Goal: Information Seeking & Learning: Understand process/instructions

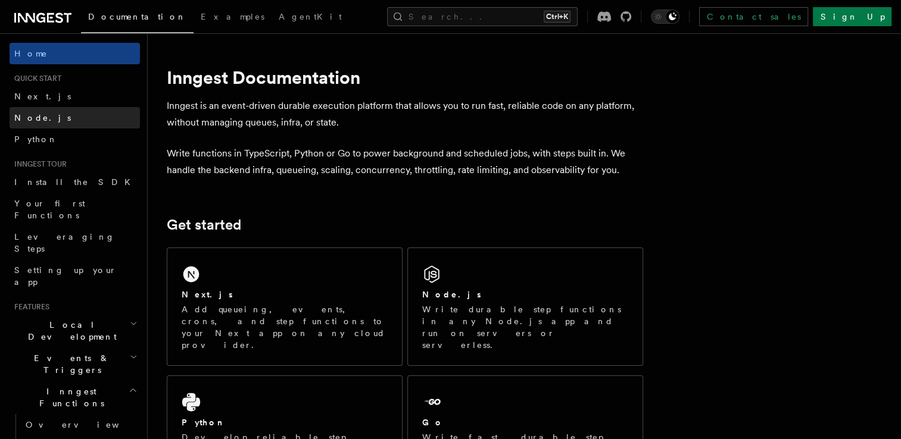
click at [65, 115] on link "Node.js" at bounding box center [75, 117] width 130 height 21
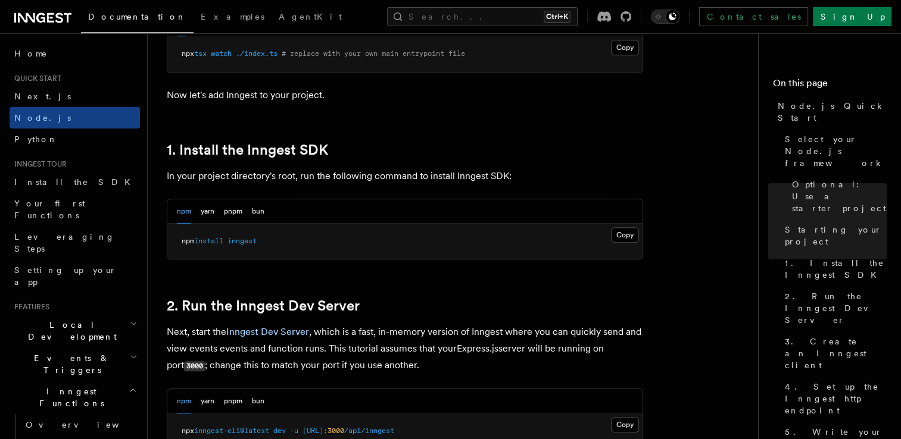
scroll to position [680, 0]
click at [632, 237] on button "Copy Copied" at bounding box center [625, 234] width 28 height 15
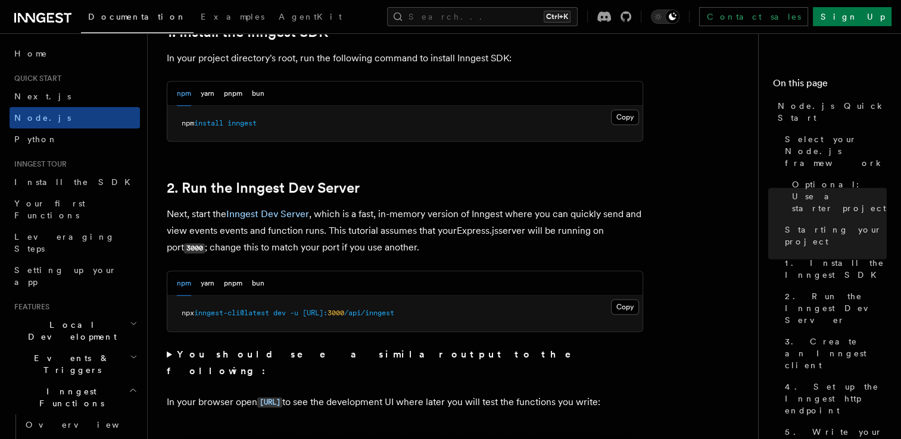
scroll to position [802, 0]
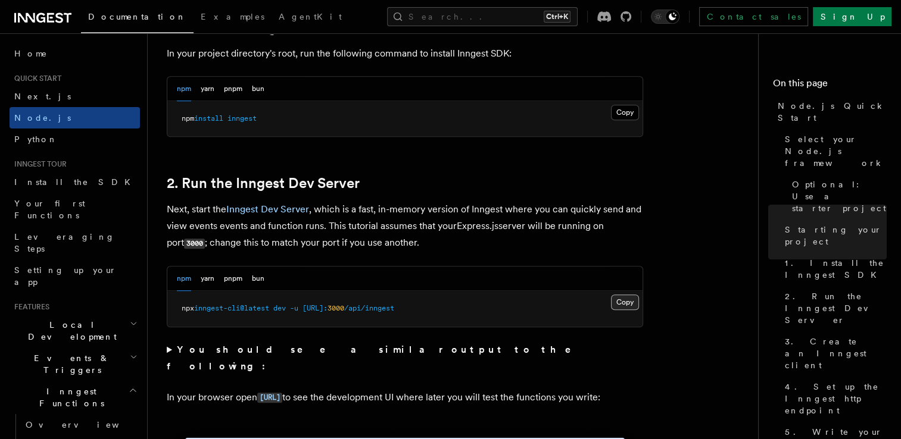
click at [637, 305] on button "Copy Copied" at bounding box center [625, 302] width 28 height 15
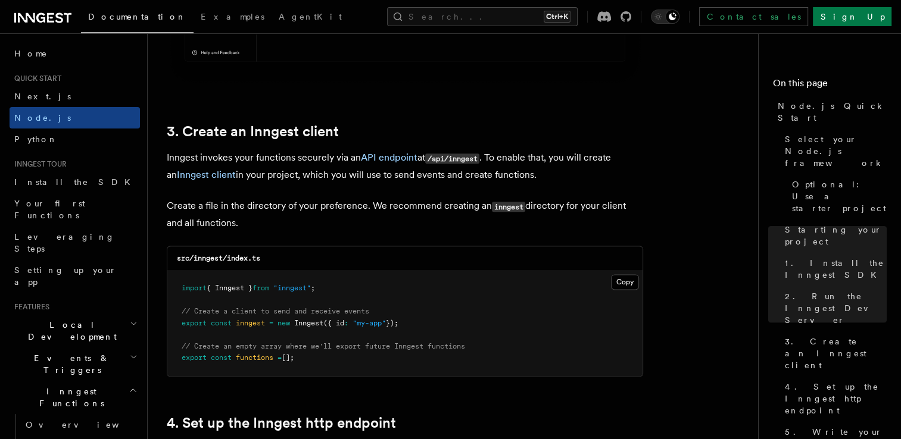
scroll to position [1442, 0]
click at [633, 279] on button "Copy Copied" at bounding box center [625, 281] width 28 height 15
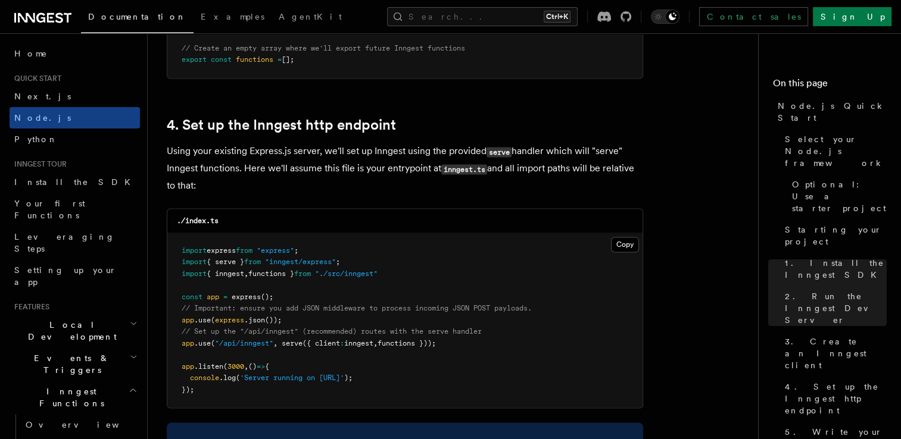
scroll to position [1741, 0]
drag, startPoint x: 180, startPoint y: 345, endPoint x: 471, endPoint y: 342, distance: 291.7
click at [471, 342] on pre "import express from "express" ; import { serve } from "inngest/express" ; impor…" at bounding box center [404, 320] width 475 height 175
copy span "app .use ( "/api/inngest" , serve ({ client : inngest , functions }));"
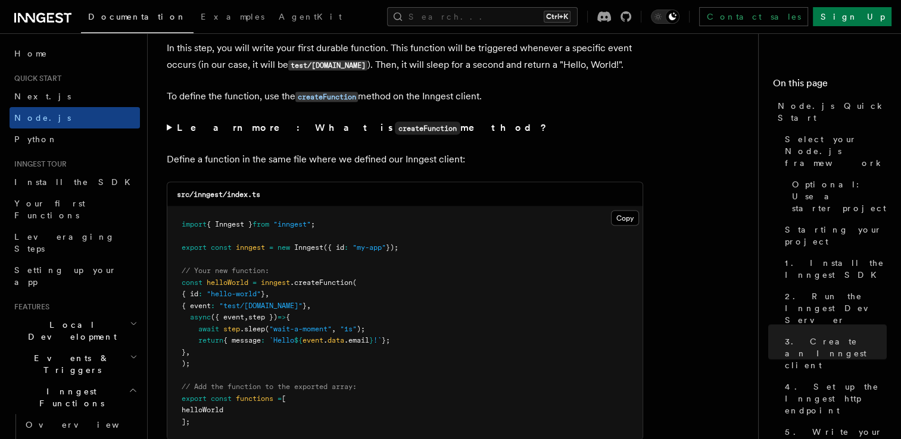
scroll to position [2268, 0]
click at [427, 381] on pre "import { Inngest } from "inngest" ; export const inngest = new Inngest ({ id : …" at bounding box center [404, 322] width 475 height 233
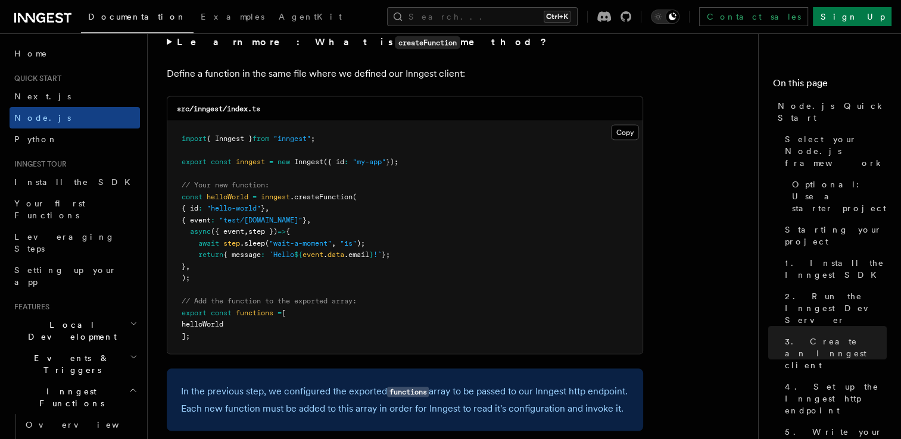
scroll to position [2354, 0]
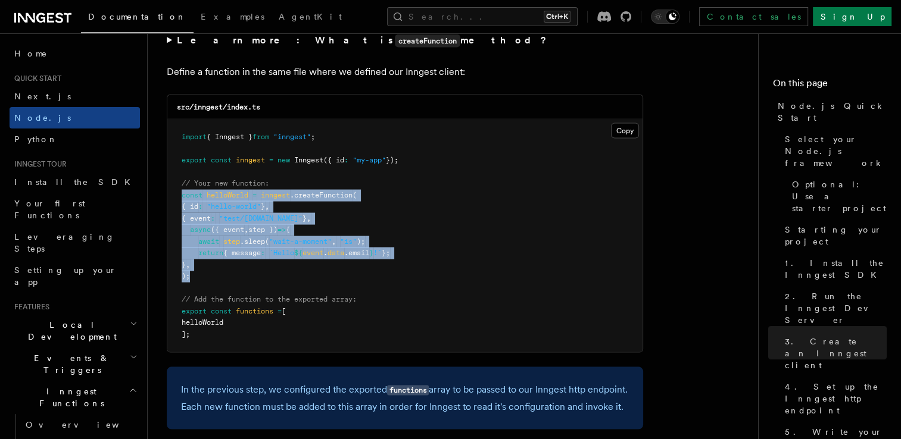
drag, startPoint x: 181, startPoint y: 196, endPoint x: 196, endPoint y: 279, distance: 83.6
click at [196, 279] on pre "import { Inngest } from "inngest" ; export const inngest = new Inngest ({ id : …" at bounding box center [404, 236] width 475 height 233
copy code "const helloWorld = inngest .createFunction ( { id : "hello-world" } , { event :…"
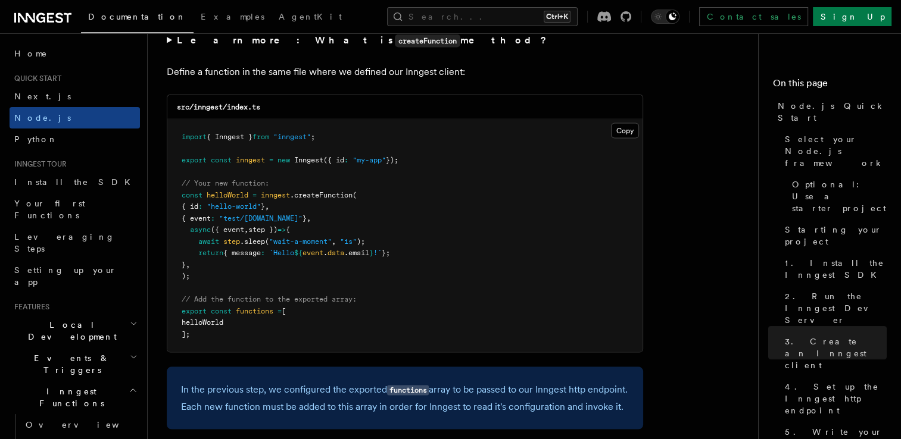
click at [343, 294] on pre "import { Inngest } from "inngest" ; export const inngest = new Inngest ({ id : …" at bounding box center [404, 236] width 475 height 233
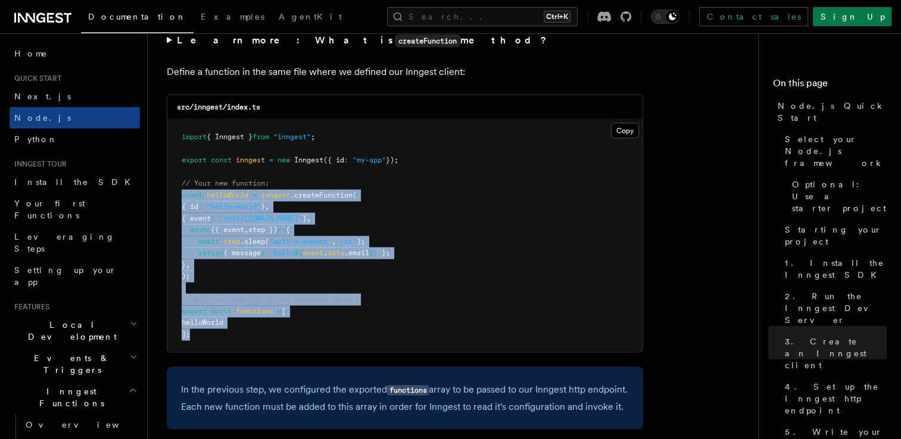
drag, startPoint x: 181, startPoint y: 198, endPoint x: 216, endPoint y: 333, distance: 140.2
click at [216, 333] on pre "import { Inngest } from "inngest" ; export const inngest = new Inngest ({ id : …" at bounding box center [404, 236] width 475 height 233
copy code "const helloWorld = inngest .createFunction ( { id : "hello-world" } , { event :…"
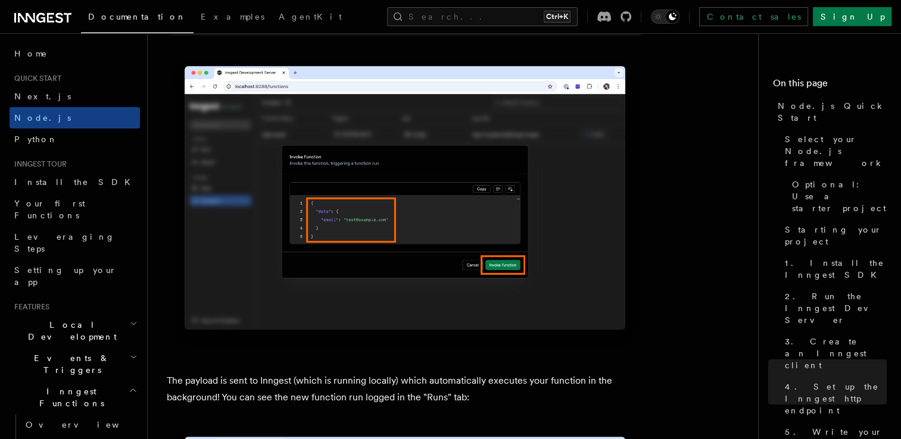
scroll to position [3776, 0]
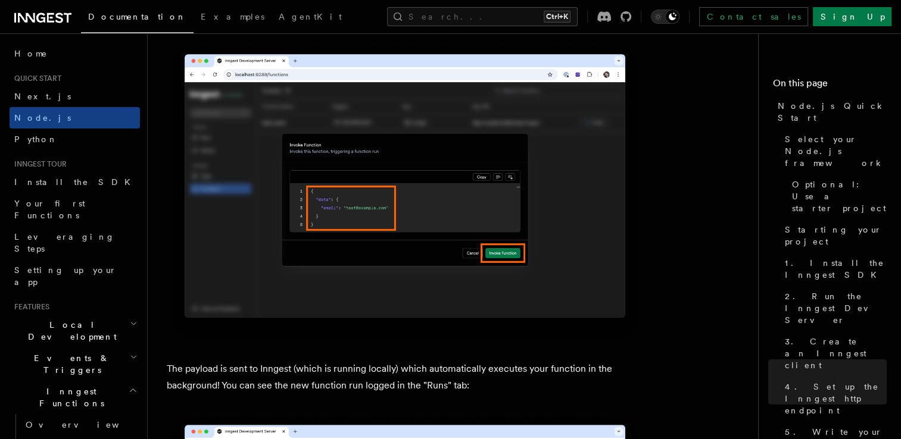
click at [703, 224] on article "Quick start Node.js Quick Start In this tutorial you will add Inngest to a Node…" at bounding box center [458, 244] width 582 height 7937
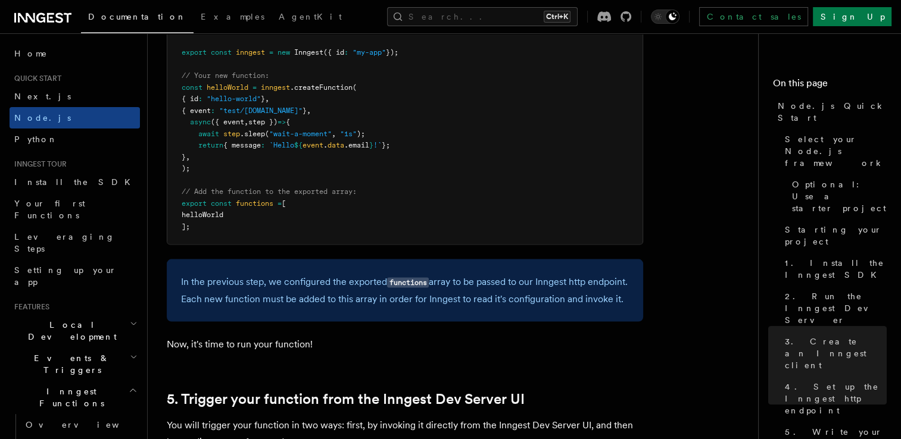
scroll to position [2462, 0]
click at [402, 194] on pre "import { Inngest } from "inngest" ; export const inngest = new Inngest ({ id : …" at bounding box center [404, 128] width 475 height 233
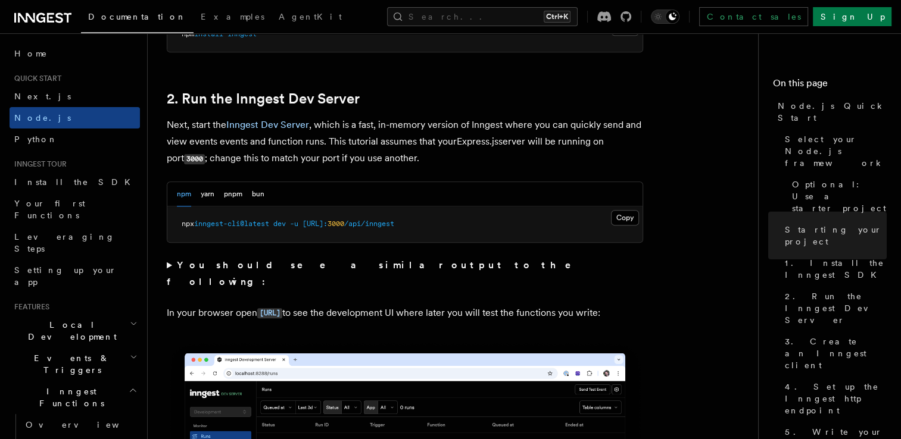
scroll to position [885, 0]
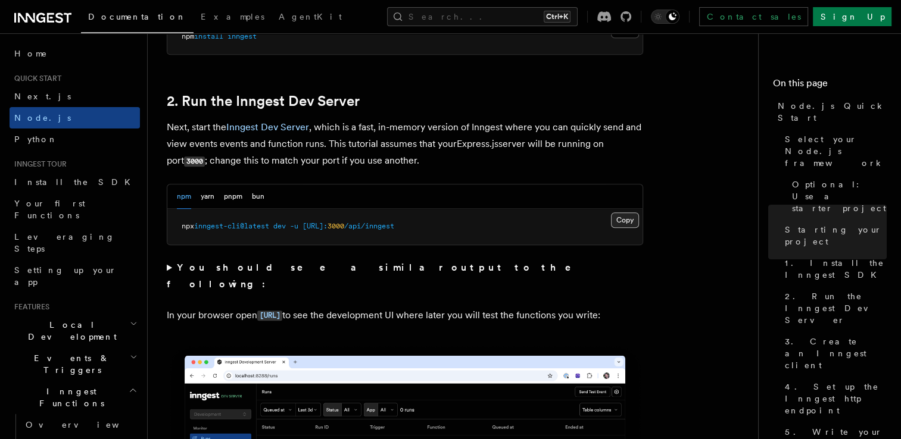
click at [633, 223] on button "Copy Copied" at bounding box center [625, 220] width 28 height 15
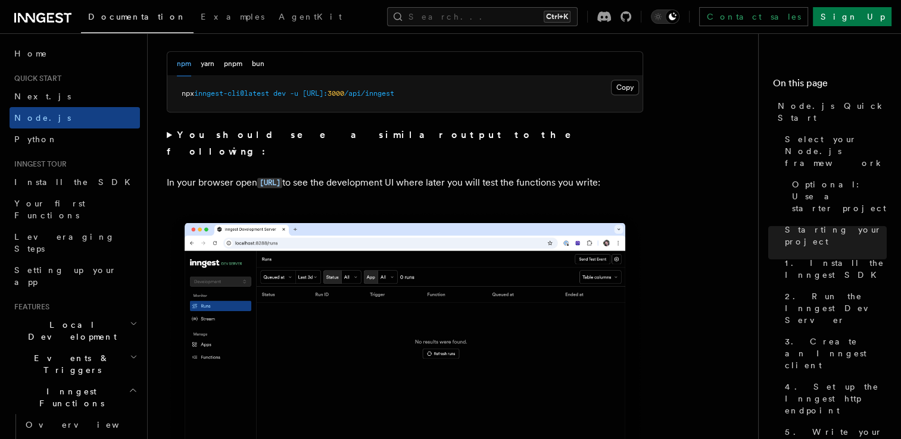
scroll to position [1018, 0]
